Goal: Transaction & Acquisition: Purchase product/service

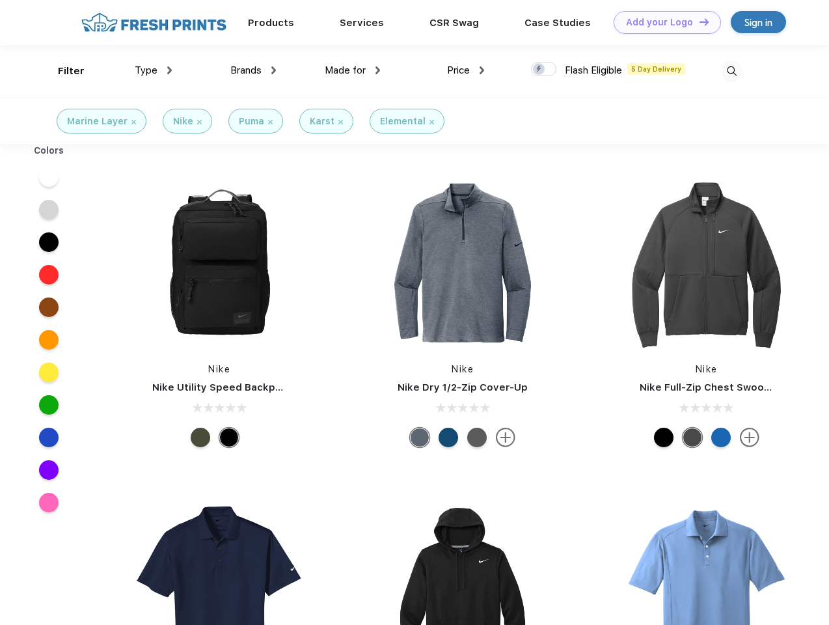
click at [662, 22] on link "Add your Logo Design Tool" at bounding box center [667, 22] width 107 height 23
click at [0, 0] on div "Design Tool" at bounding box center [0, 0] width 0 height 0
click at [698, 21] on link "Add your Logo Design Tool" at bounding box center [667, 22] width 107 height 23
click at [62, 71] on div "Filter" at bounding box center [71, 71] width 27 height 15
click at [154, 70] on span "Type" at bounding box center [146, 70] width 23 height 12
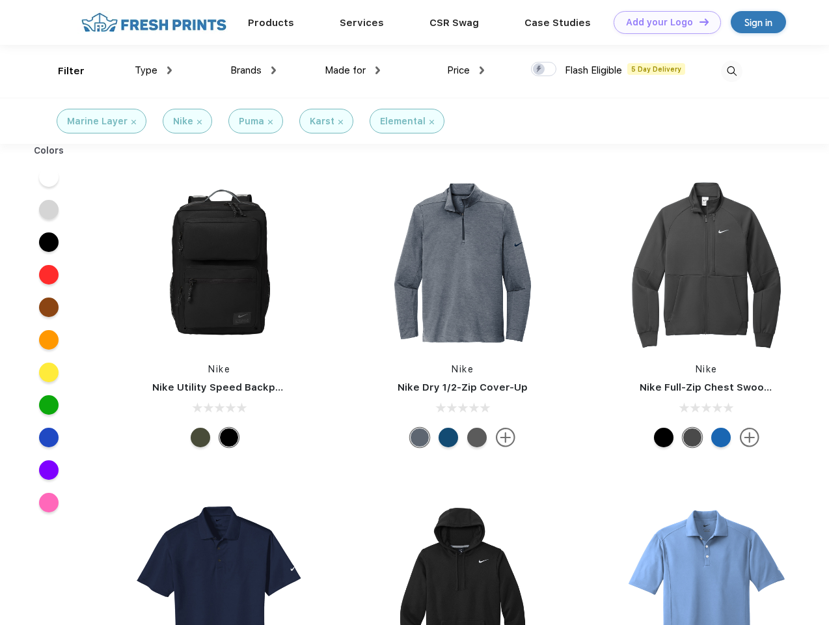
click at [253, 70] on span "Brands" at bounding box center [245, 70] width 31 height 12
click at [353, 70] on span "Made for" at bounding box center [345, 70] width 41 height 12
click at [466, 70] on span "Price" at bounding box center [458, 70] width 23 height 12
click at [544, 70] on div at bounding box center [543, 69] width 25 height 14
click at [539, 70] on input "checkbox" at bounding box center [535, 65] width 8 height 8
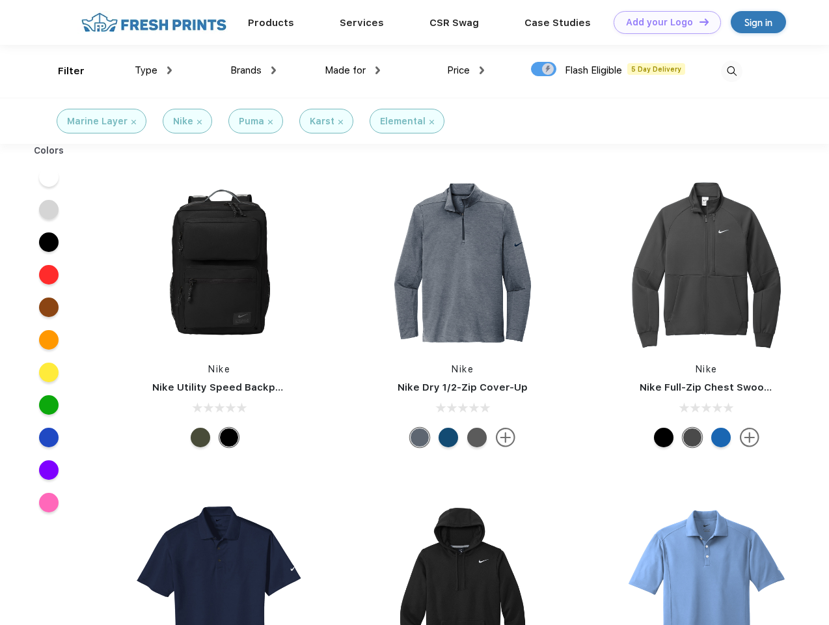
click at [731, 71] on img at bounding box center [731, 71] width 21 height 21
